Goal: Task Accomplishment & Management: Complete application form

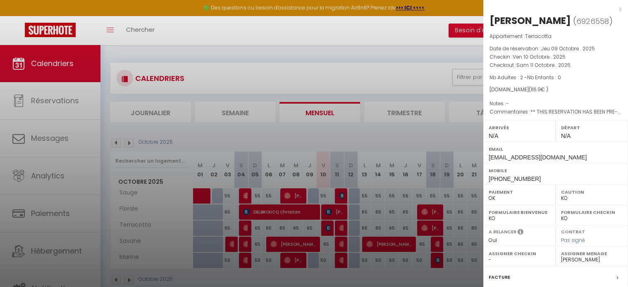
select select "KO"
select select "0"
select select "33048"
click at [400, 81] on div at bounding box center [314, 143] width 628 height 287
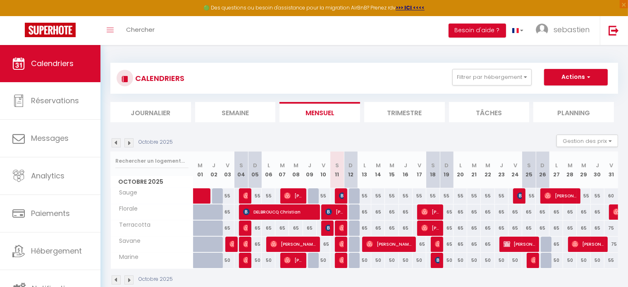
drag, startPoint x: 400, startPoint y: 81, endPoint x: 438, endPoint y: 97, distance: 41.4
click at [438, 97] on div "CALENDRIERS Filtrer par hébergement Tous Sauge Terracotta Savane Marine Florale…" at bounding box center [363, 92] width 507 height 59
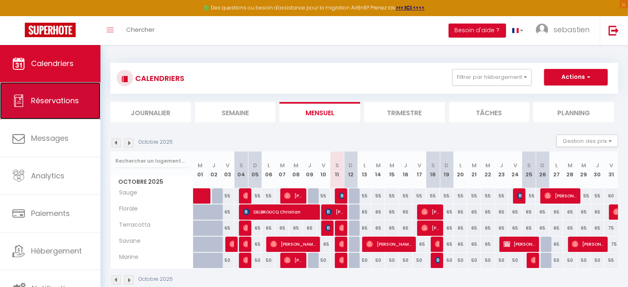
click at [74, 110] on link "Réservations" at bounding box center [50, 100] width 100 height 37
select select "not_cancelled"
select select
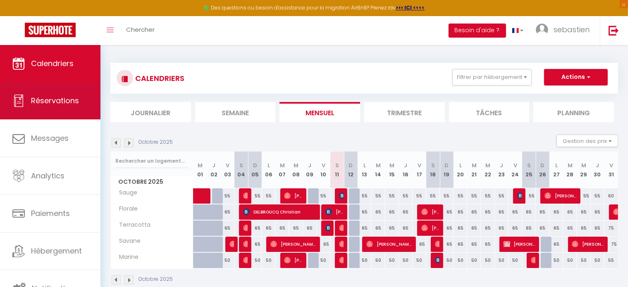
select select
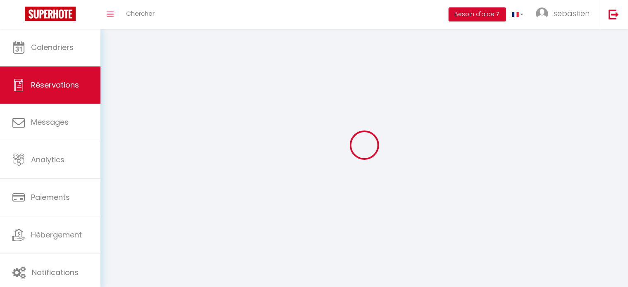
select select
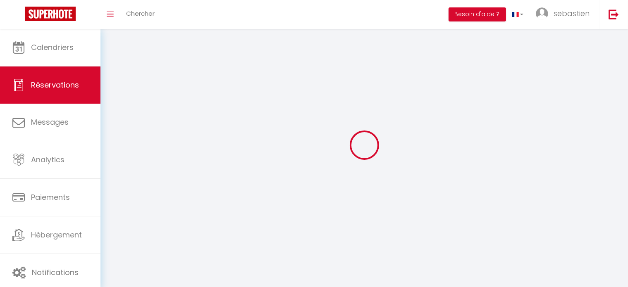
select select
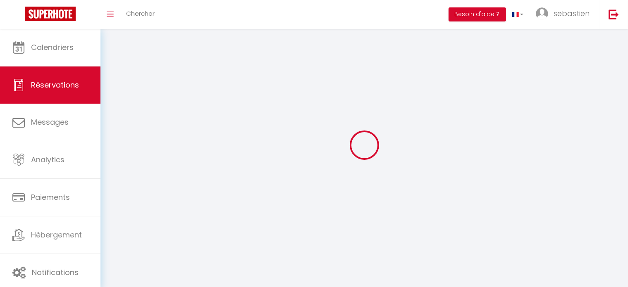
select select
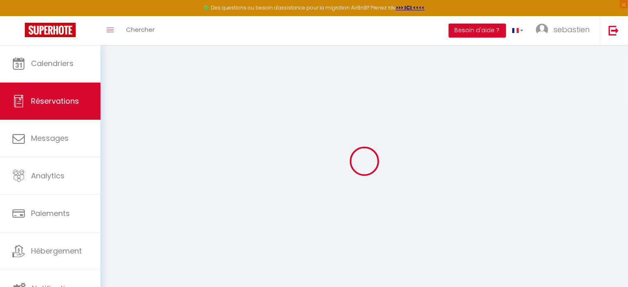
select select
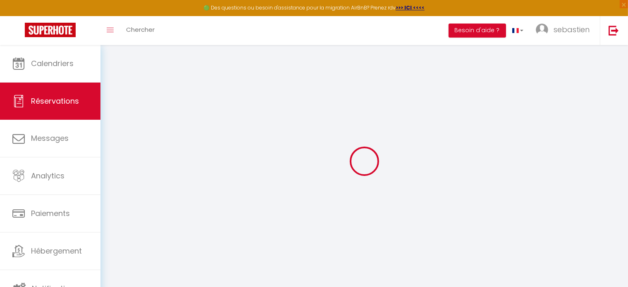
select select
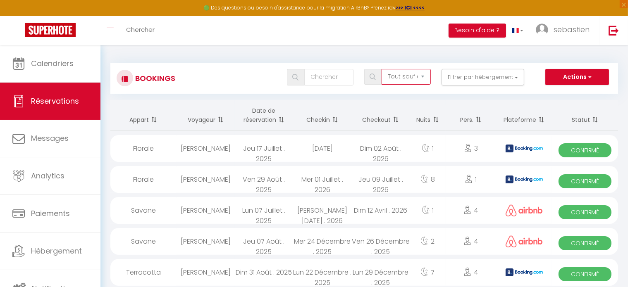
click at [426, 75] on select "Tous les statuts Annulé Confirmé Non Confirmé Tout sauf annulé No Show Request" at bounding box center [405, 77] width 49 height 16
select select "cancelled"
click at [382, 69] on select "Tous les statuts Annulé Confirmé Non Confirmé Tout sauf annulé No Show Request" at bounding box center [405, 77] width 49 height 16
select select
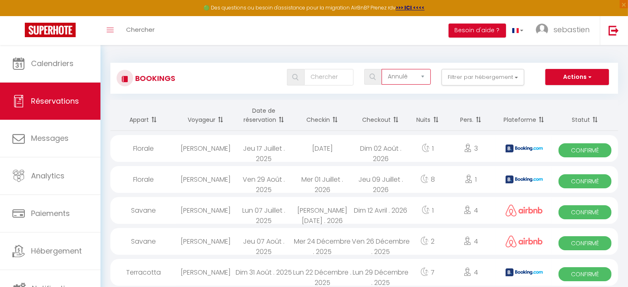
select select
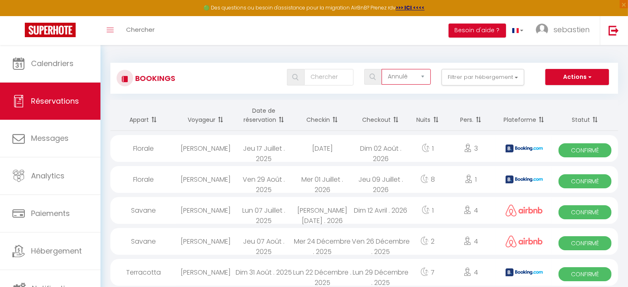
select select
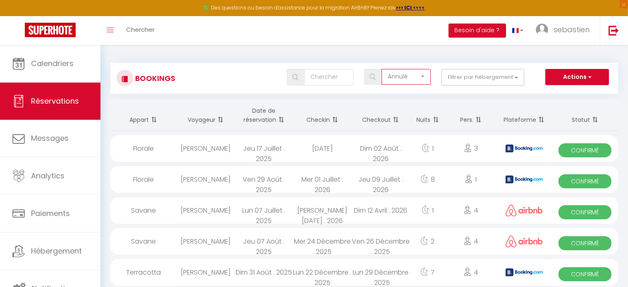
select select
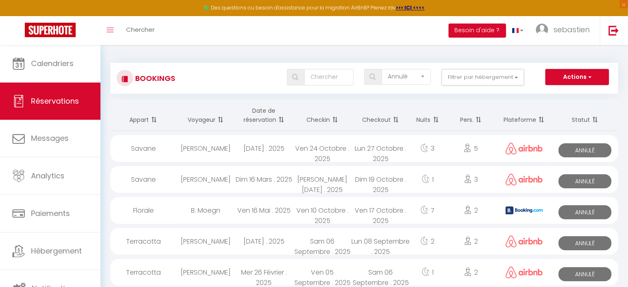
click at [215, 151] on div "[PERSON_NAME]" at bounding box center [205, 148] width 58 height 27
select select "KO"
select select "0"
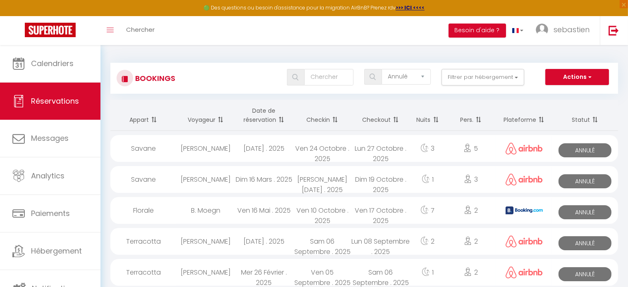
select select "1"
select select
select select "33048"
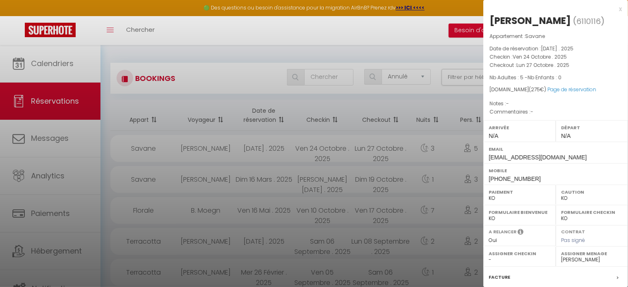
click at [226, 90] on div at bounding box center [314, 143] width 628 height 287
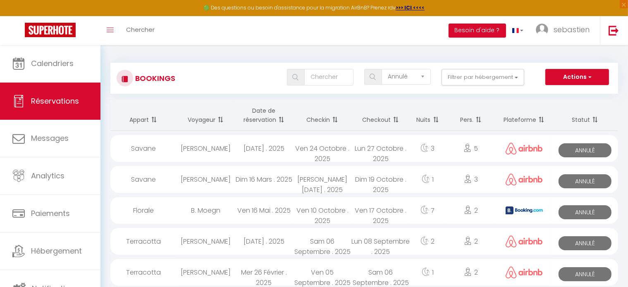
click at [221, 177] on div "[PERSON_NAME]" at bounding box center [205, 179] width 58 height 27
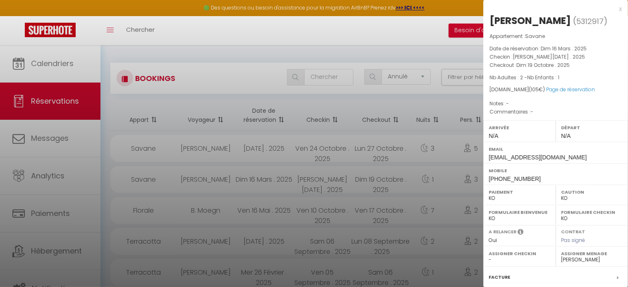
click at [221, 177] on div at bounding box center [314, 143] width 628 height 287
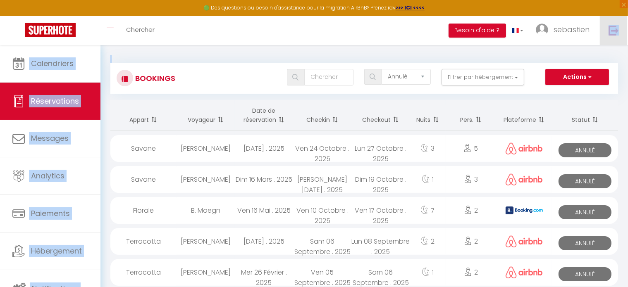
drag, startPoint x: 623, startPoint y: 52, endPoint x: 625, endPoint y: 29, distance: 22.8
click at [333, 56] on div "Bookings Tous les statuts Annulé Confirmé Non Confirmé Tout sauf annulé No Show…" at bounding box center [363, 74] width 507 height 39
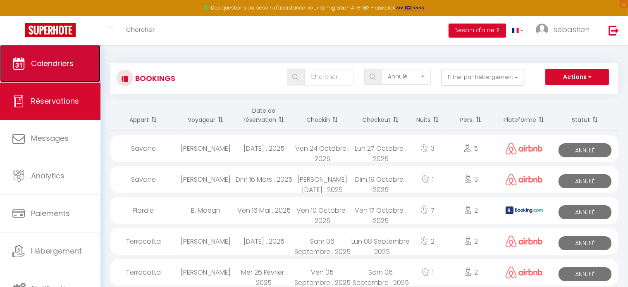
click at [71, 74] on link "Calendriers" at bounding box center [50, 63] width 100 height 37
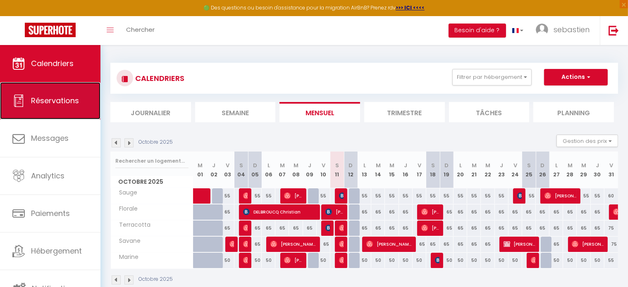
click at [73, 98] on span "Réservations" at bounding box center [55, 100] width 48 height 10
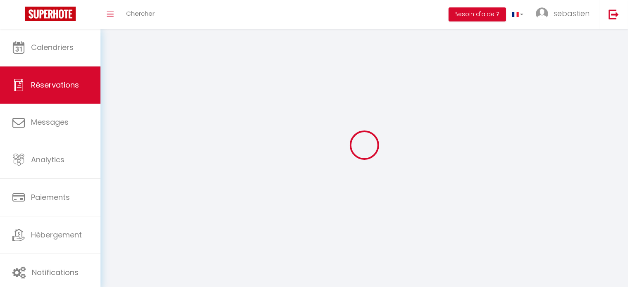
select select "cancelled"
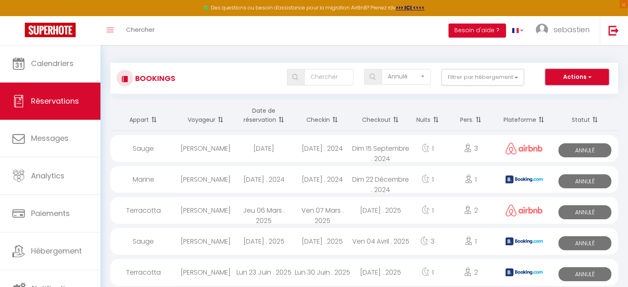
click at [595, 78] on button "Actions" at bounding box center [577, 77] width 64 height 17
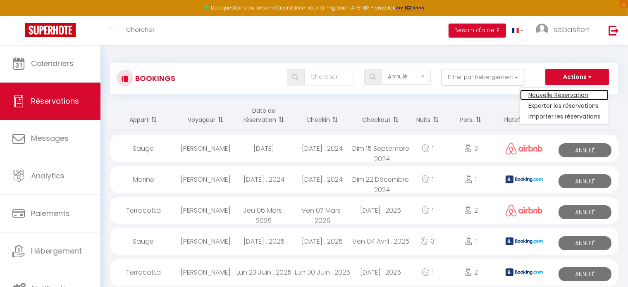
click at [580, 95] on link "Nouvelle Réservation" at bounding box center [564, 95] width 88 height 11
select select
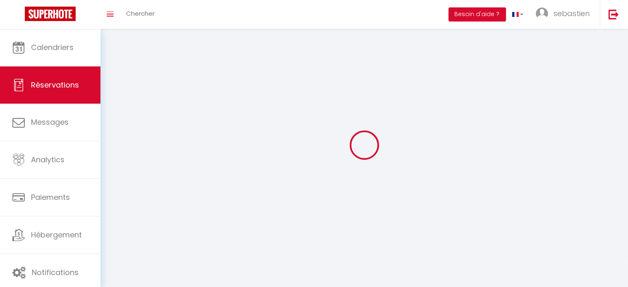
select select
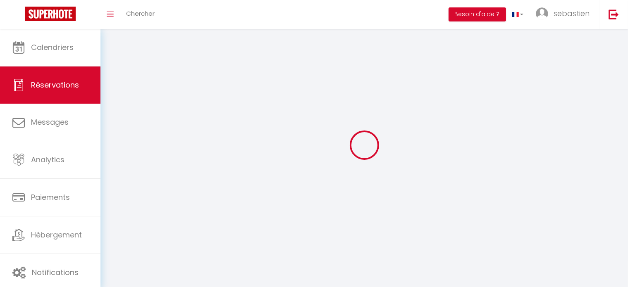
select select
checkbox input "false"
select select
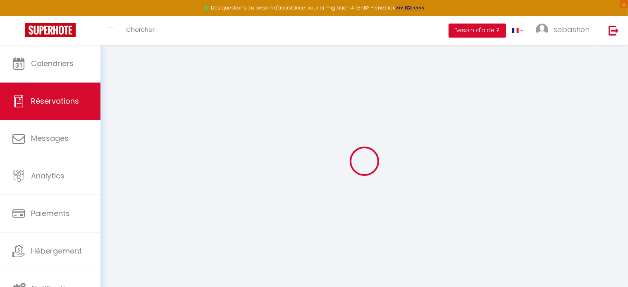
select select
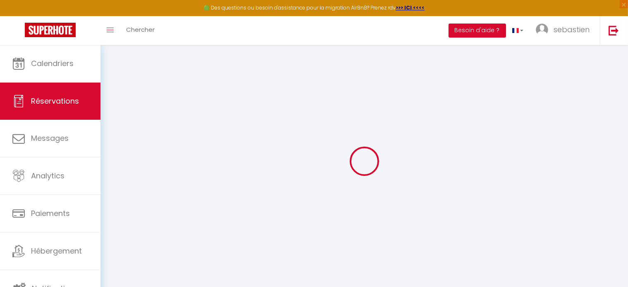
select select
checkbox input "false"
select select
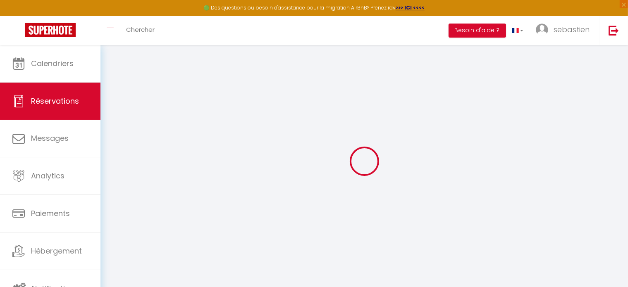
select select
checkbox input "false"
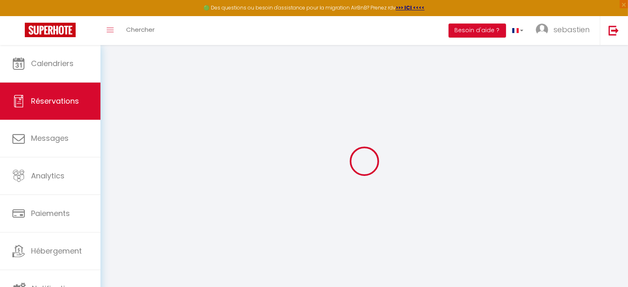
select select
checkbox input "false"
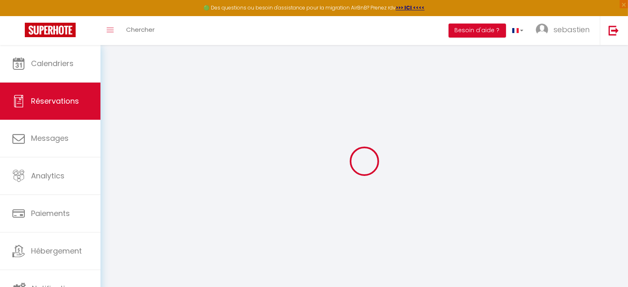
select select
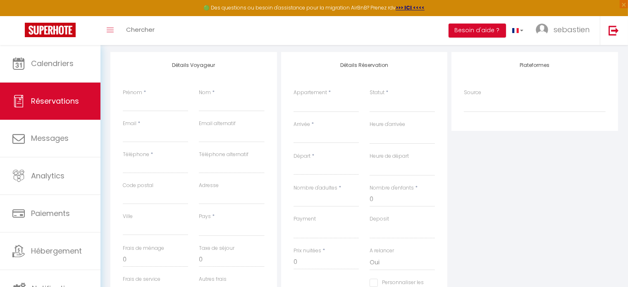
scroll to position [111, 0]
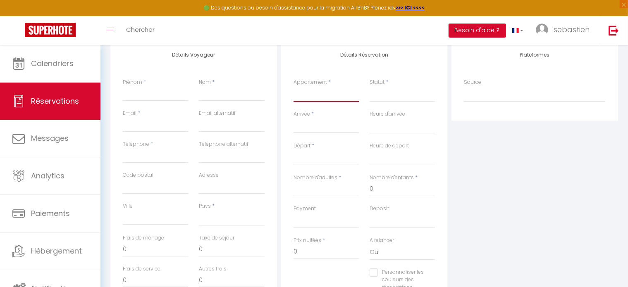
click at [322, 90] on select "Sauge Terracotta Savane Marine Florale" at bounding box center [325, 94] width 65 height 16
select select "56524"
click at [293, 86] on select "Sauge Terracotta Savane Marine Florale" at bounding box center [325, 94] width 65 height 16
select select
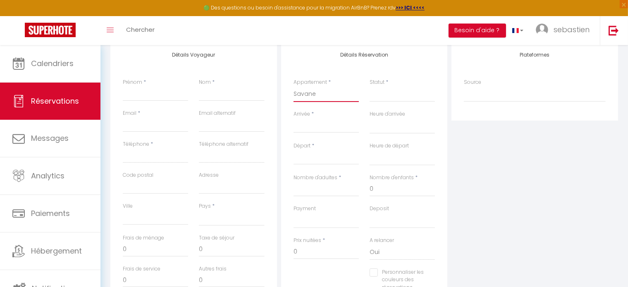
select select
checkbox input "false"
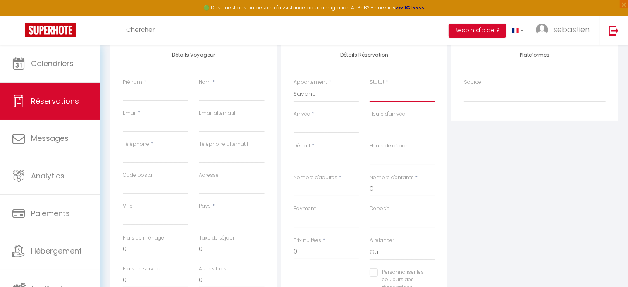
click at [373, 98] on select "Confirmé Non Confirmé [PERSON_NAME] par le voyageur No Show Request" at bounding box center [401, 94] width 65 height 16
click at [388, 88] on select "Confirmé Non Confirmé [PERSON_NAME] par le voyageur No Show Request" at bounding box center [401, 94] width 65 height 16
select select
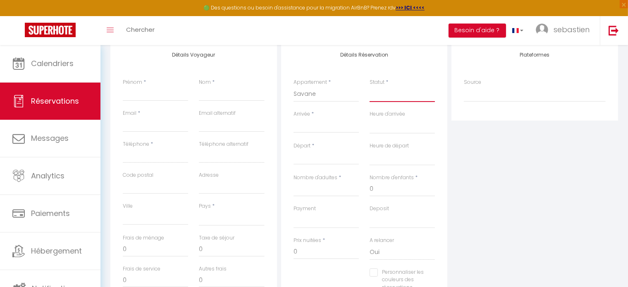
select select
checkbox input "false"
click at [403, 94] on select "Confirmé Non Confirmé [PERSON_NAME] par le voyageur No Show Request" at bounding box center [401, 94] width 65 height 16
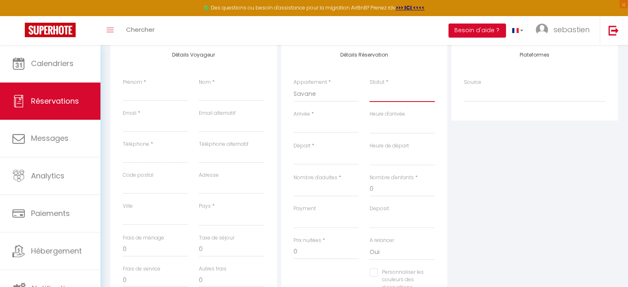
select select "1"
click at [369, 86] on select "Confirmé Non Confirmé [PERSON_NAME] par le voyageur No Show Request" at bounding box center [401, 94] width 65 height 16
select select
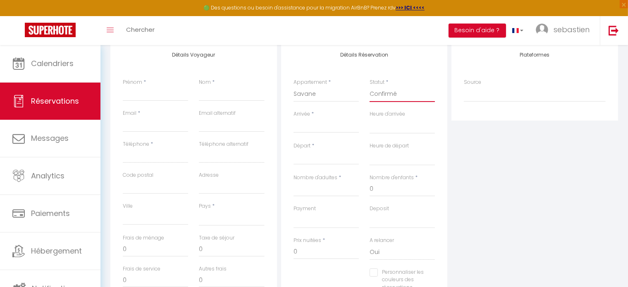
select select
checkbox input "false"
click at [322, 131] on input "Arrivée" at bounding box center [325, 126] width 65 height 11
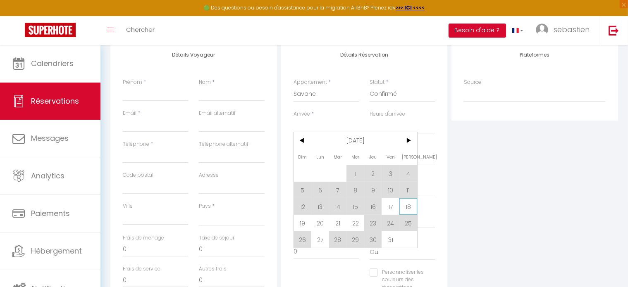
click at [403, 207] on span "18" at bounding box center [408, 206] width 18 height 17
click at [403, 207] on div "Deposit OK KO" at bounding box center [401, 217] width 65 height 24
select select
type input "Sam 18 Octobre 2025"
select select
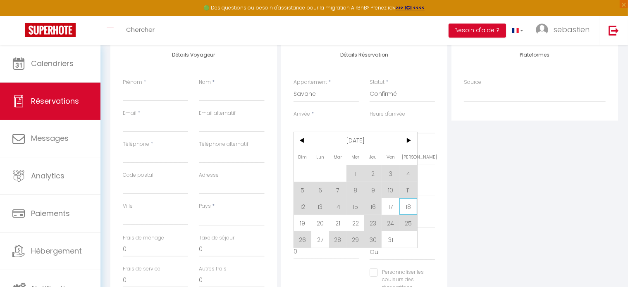
type input "Dim 19 Octobre 2025"
select select
checkbox input "false"
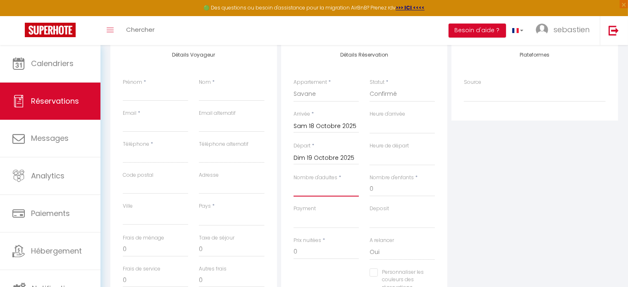
click at [327, 193] on input "Nombre d'adultes" at bounding box center [325, 189] width 65 height 15
type input "2"
select select
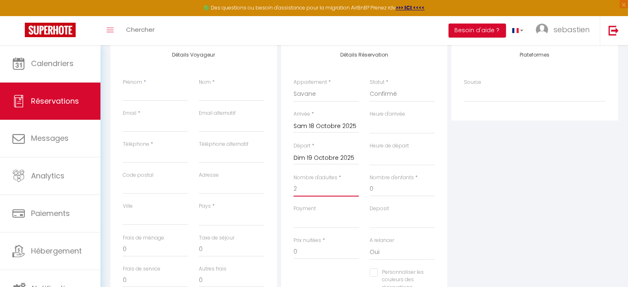
select select
checkbox input "false"
select select
type input "50"
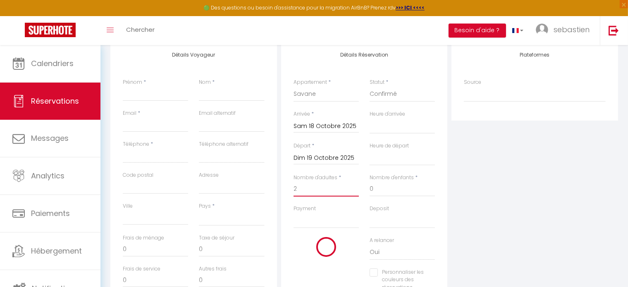
select select
type input "65"
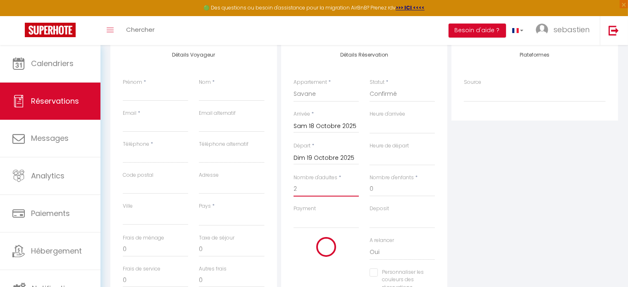
checkbox input "false"
type input "2"
select select
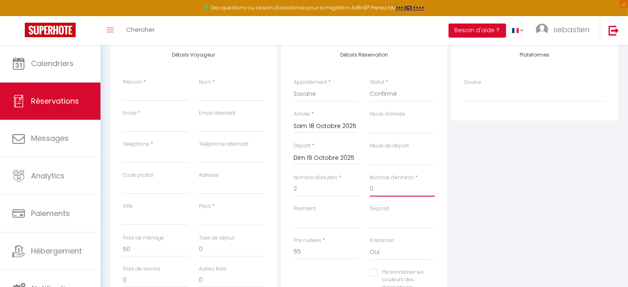
select select
checkbox input "false"
select select
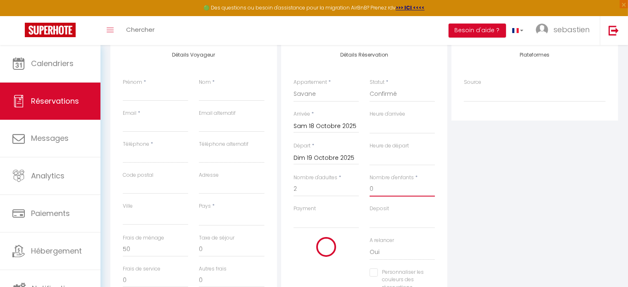
select select
checkbox input "false"
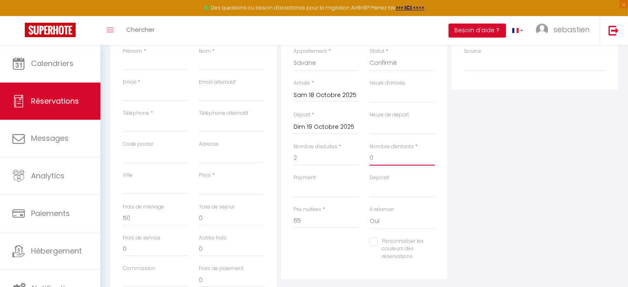
scroll to position [117, 0]
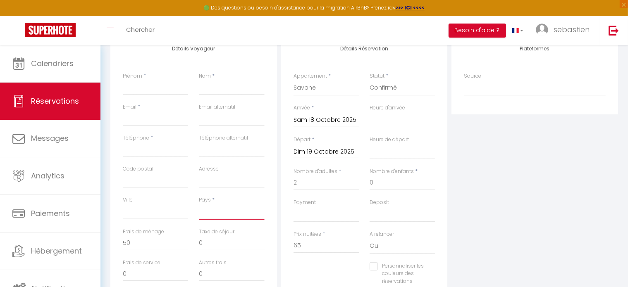
click at [235, 206] on select "[GEOGRAPHIC_DATA] [GEOGRAPHIC_DATA] [GEOGRAPHIC_DATA] [GEOGRAPHIC_DATA] [GEOGRA…" at bounding box center [231, 212] width 65 height 16
select select "FR"
click at [199, 204] on select "[GEOGRAPHIC_DATA] [GEOGRAPHIC_DATA] [GEOGRAPHIC_DATA] [GEOGRAPHIC_DATA] [GEOGRA…" at bounding box center [231, 212] width 65 height 16
select select
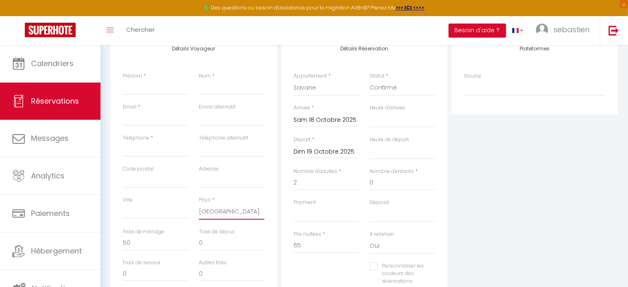
select select
checkbox input "false"
click at [160, 150] on input "Téléphone" at bounding box center [155, 149] width 65 height 15
type input "0"
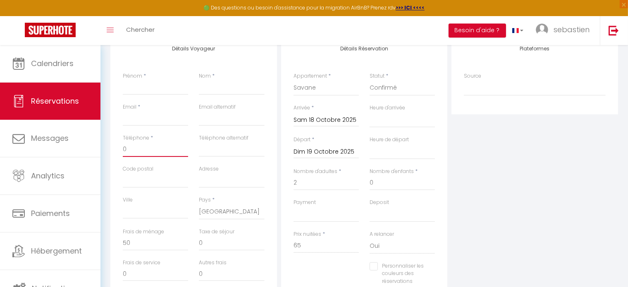
select select
checkbox input "false"
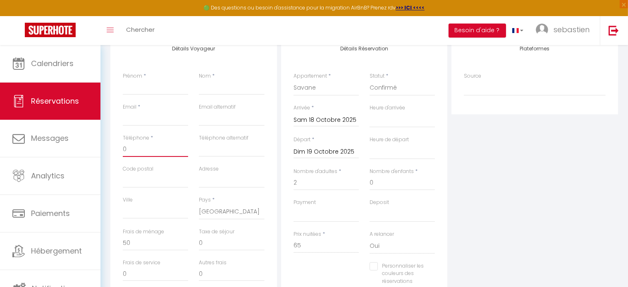
type input "06"
select select
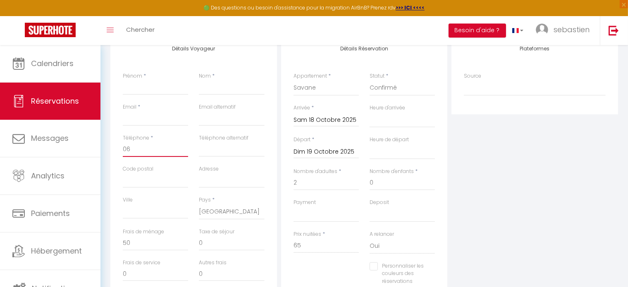
checkbox input "false"
type input "063"
select select
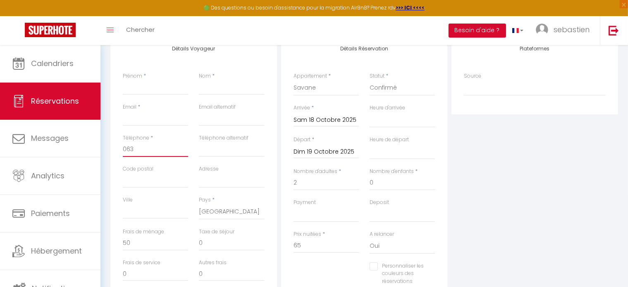
select select
checkbox input "false"
type input "0633"
select select
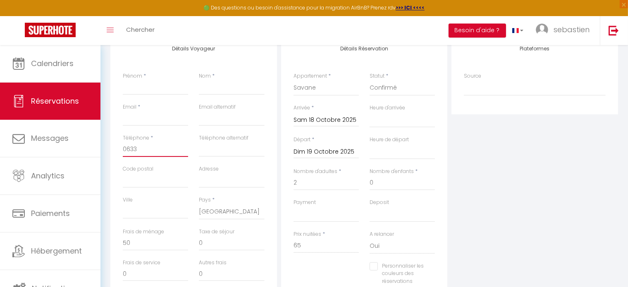
select select
checkbox input "false"
type input "06336"
select select
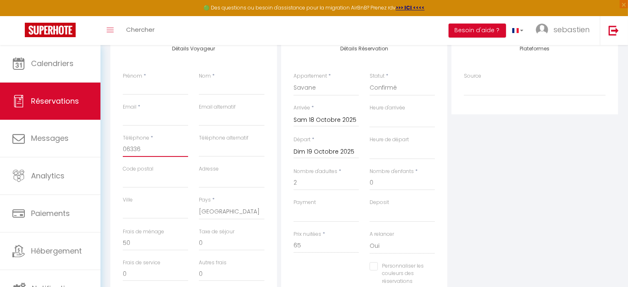
select select
checkbox input "false"
type input "063368"
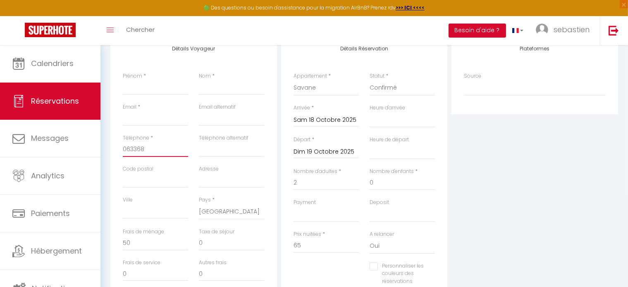
select select
checkbox input "false"
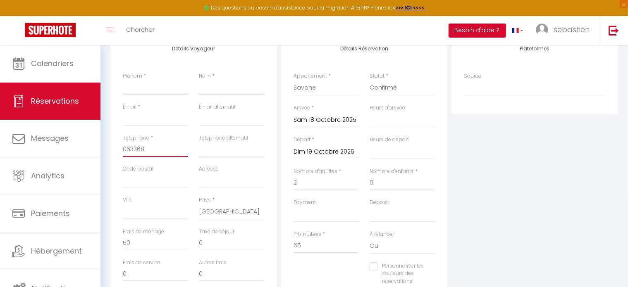
type input "0633680"
select select
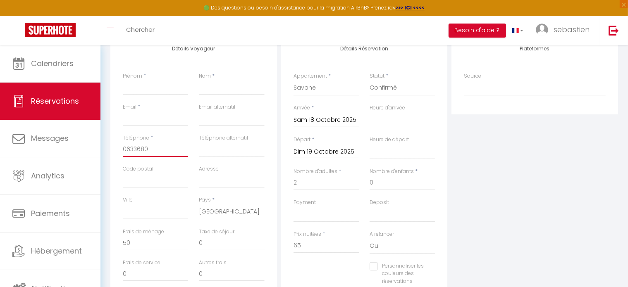
checkbox input "false"
type input "06336800"
select select
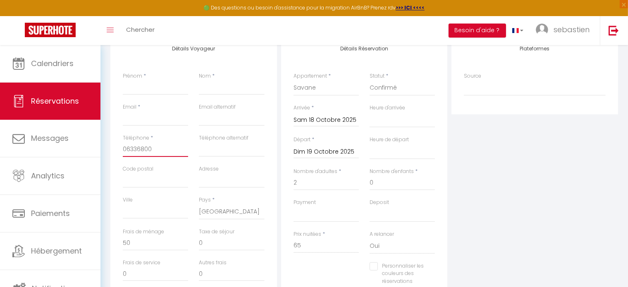
select select
checkbox input "false"
click at [150, 90] on input "Prénom" at bounding box center [155, 87] width 65 height 15
click at [150, 114] on input "Email client" at bounding box center [155, 118] width 65 height 15
click at [604, 133] on div "Plateformes Source Direct [DOMAIN_NAME] [DOMAIN_NAME] Chalet montagne Expedia G…" at bounding box center [534, 183] width 171 height 295
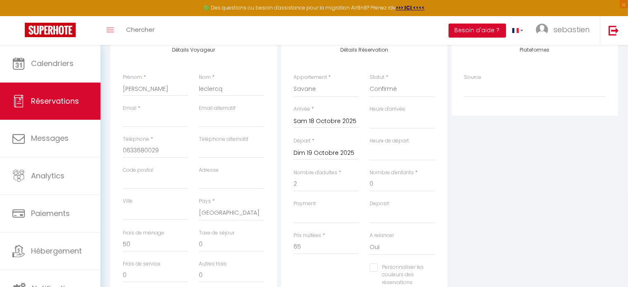
scroll to position [113, 0]
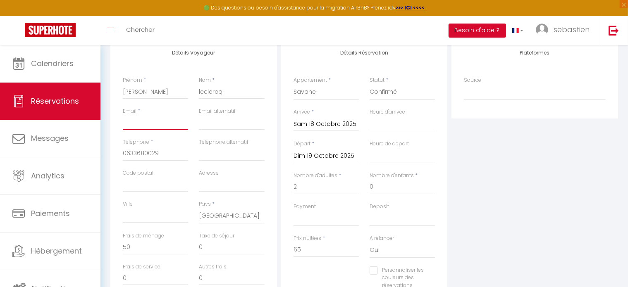
click at [160, 126] on input "Email client" at bounding box center [155, 122] width 65 height 15
click at [388, 186] on input "0" at bounding box center [401, 187] width 65 height 15
click at [135, 125] on input "Email client" at bounding box center [155, 122] width 65 height 15
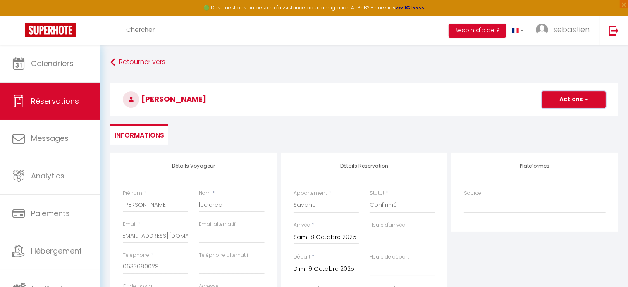
scroll to position [0, 0]
click at [586, 104] on button "Actions" at bounding box center [574, 99] width 64 height 17
click at [577, 117] on link "Enregistrer" at bounding box center [565, 117] width 65 height 11
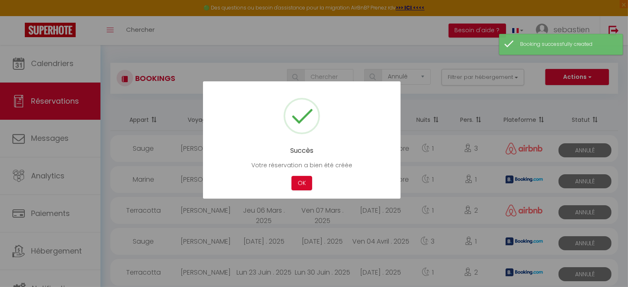
click at [61, 58] on div at bounding box center [314, 143] width 628 height 287
click at [292, 183] on button "OK" at bounding box center [301, 183] width 21 height 14
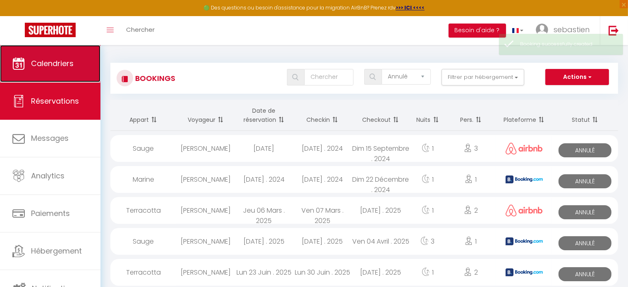
click at [50, 60] on span "Calendriers" at bounding box center [52, 63] width 43 height 10
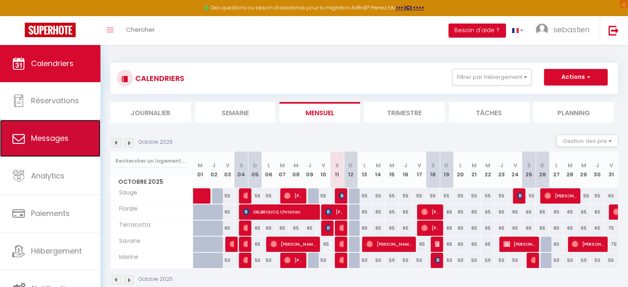
click at [66, 152] on link "Messages" at bounding box center [50, 138] width 100 height 37
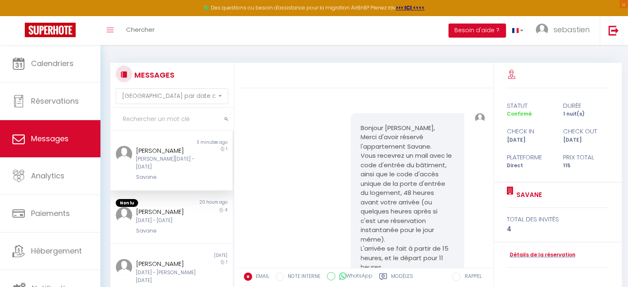
scroll to position [103, 0]
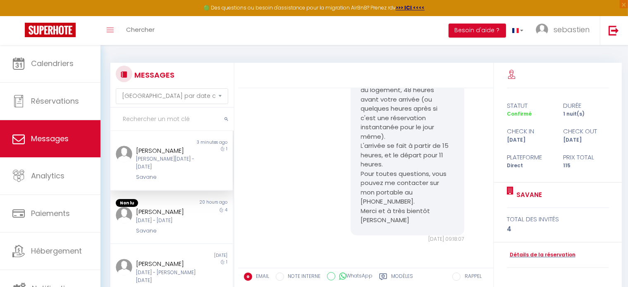
click at [142, 163] on div "[PERSON_NAME][DATE] - [DATE]" at bounding box center [166, 163] width 61 height 16
click at [143, 161] on div "[PERSON_NAME][DATE] - [DATE]" at bounding box center [166, 163] width 61 height 16
click at [190, 165] on div "[PERSON_NAME][DATE] - [DATE]" at bounding box center [166, 163] width 61 height 16
click at [166, 220] on div "[DATE] - [DATE]" at bounding box center [166, 221] width 61 height 8
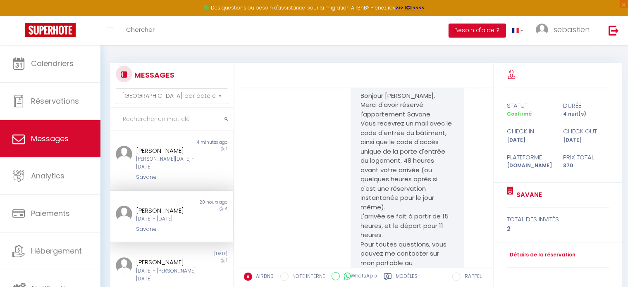
scroll to position [262, 0]
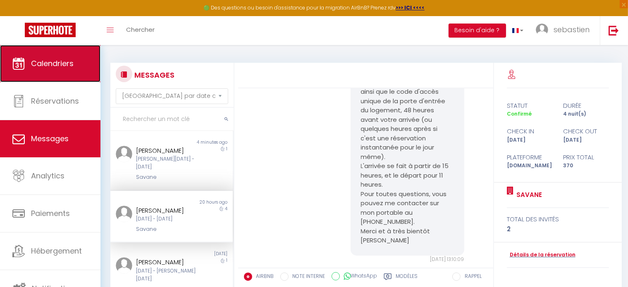
click at [61, 57] on link "Calendriers" at bounding box center [50, 63] width 100 height 37
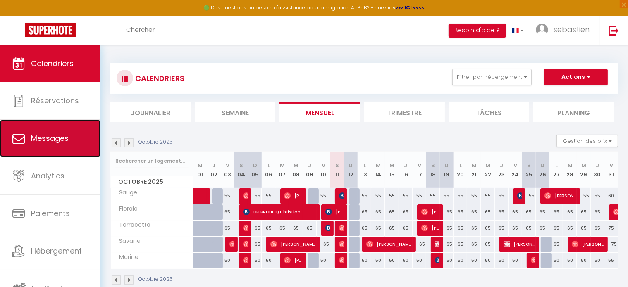
click at [24, 123] on link "Messages" at bounding box center [50, 138] width 100 height 37
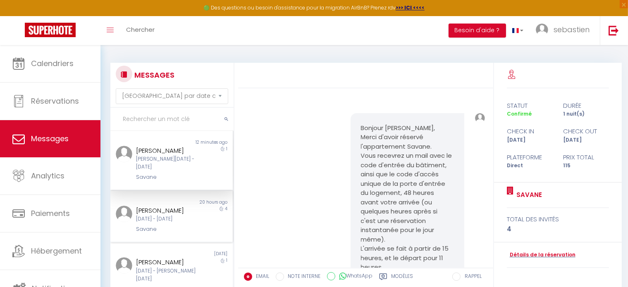
scroll to position [103, 0]
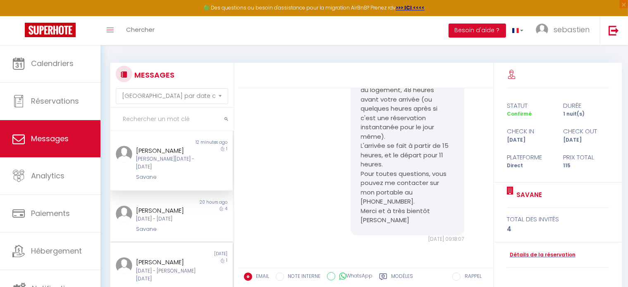
click at [202, 260] on div "1" at bounding box center [217, 275] width 31 height 36
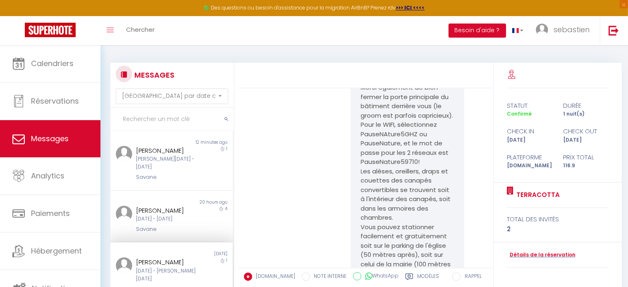
scroll to position [529, 0]
